Goal: Task Accomplishment & Management: Use online tool/utility

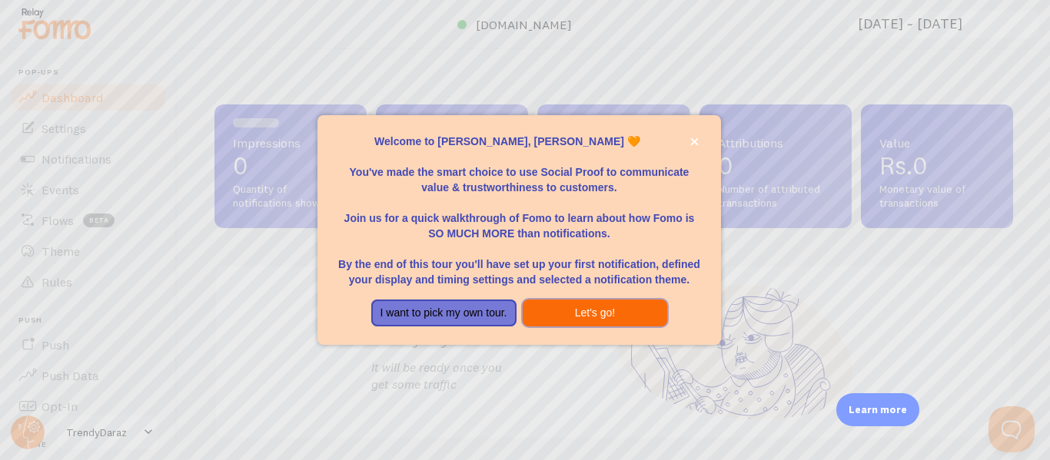
click at [576, 319] on button "Let's go!" at bounding box center [595, 314] width 145 height 28
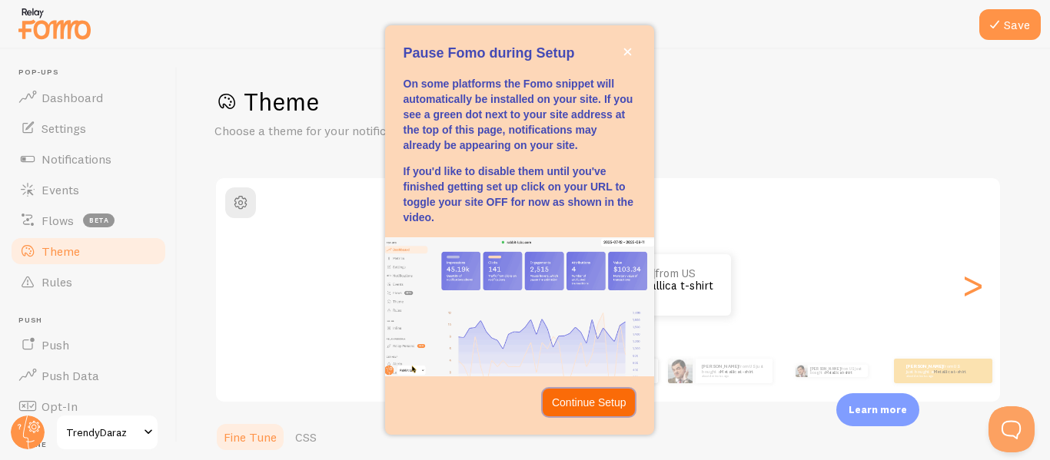
click at [573, 397] on p "Continue Setup" at bounding box center [589, 402] width 75 height 15
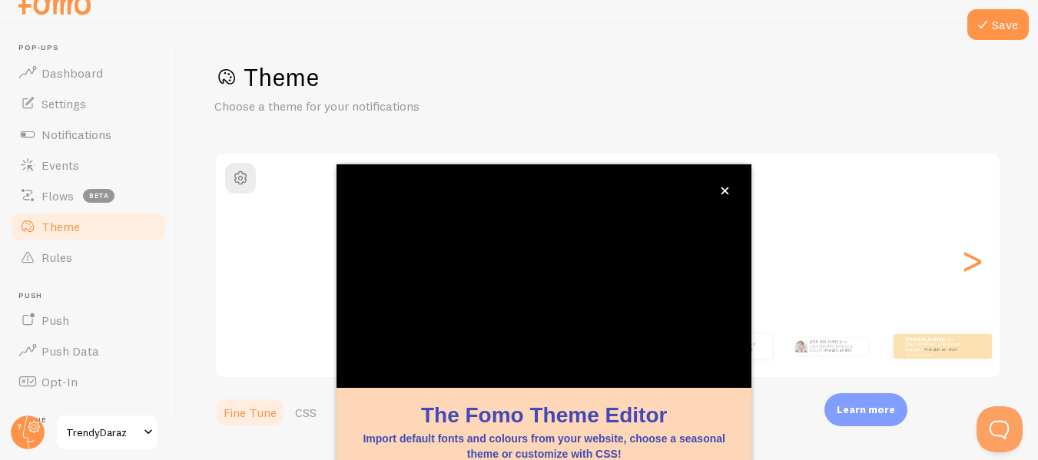
scroll to position [182, 0]
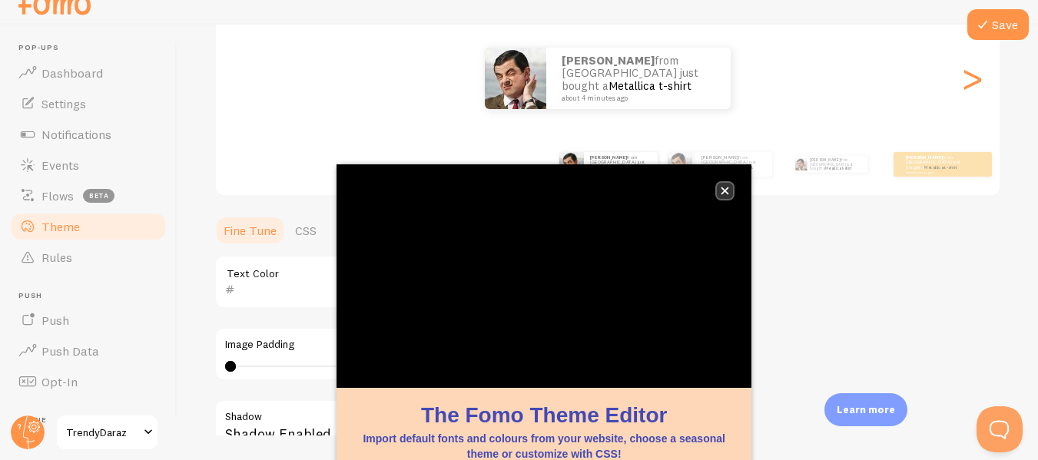
click at [726, 192] on icon "close," at bounding box center [725, 191] width 8 height 8
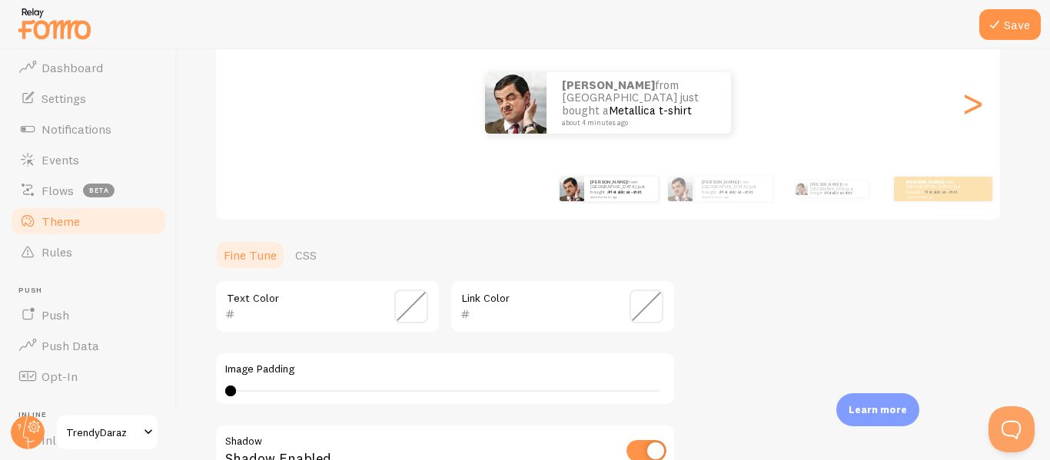
scroll to position [0, 0]
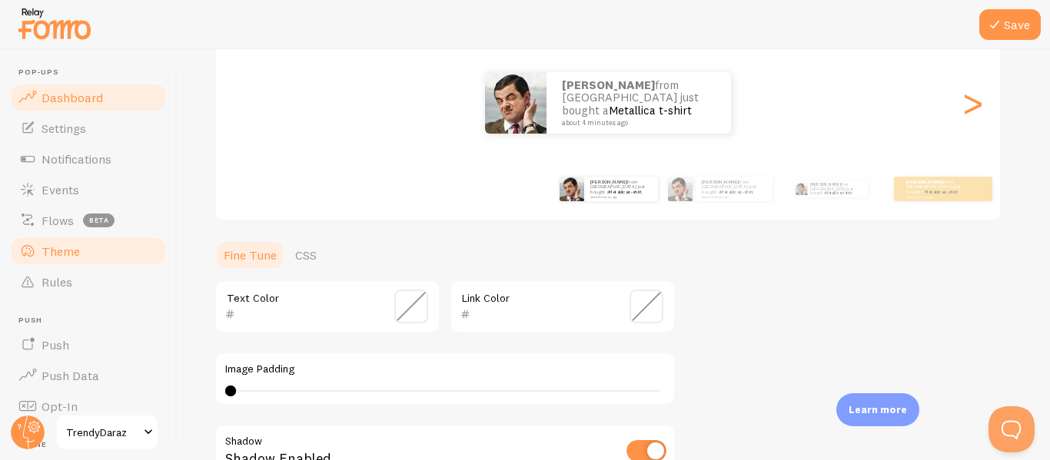
click at [51, 86] on link "Dashboard" at bounding box center [88, 97] width 158 height 31
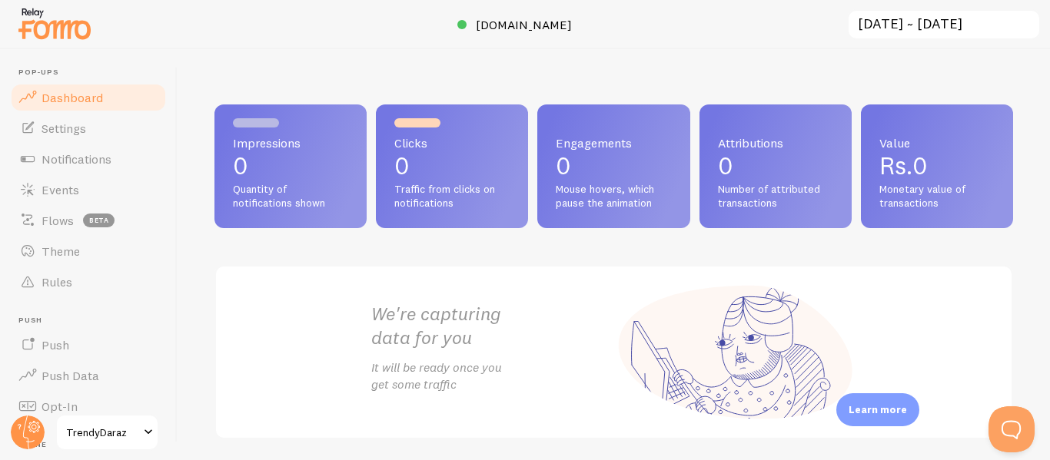
click at [289, 164] on p "0" at bounding box center [290, 166] width 115 height 25
